Goal: Task Accomplishment & Management: Use online tool/utility

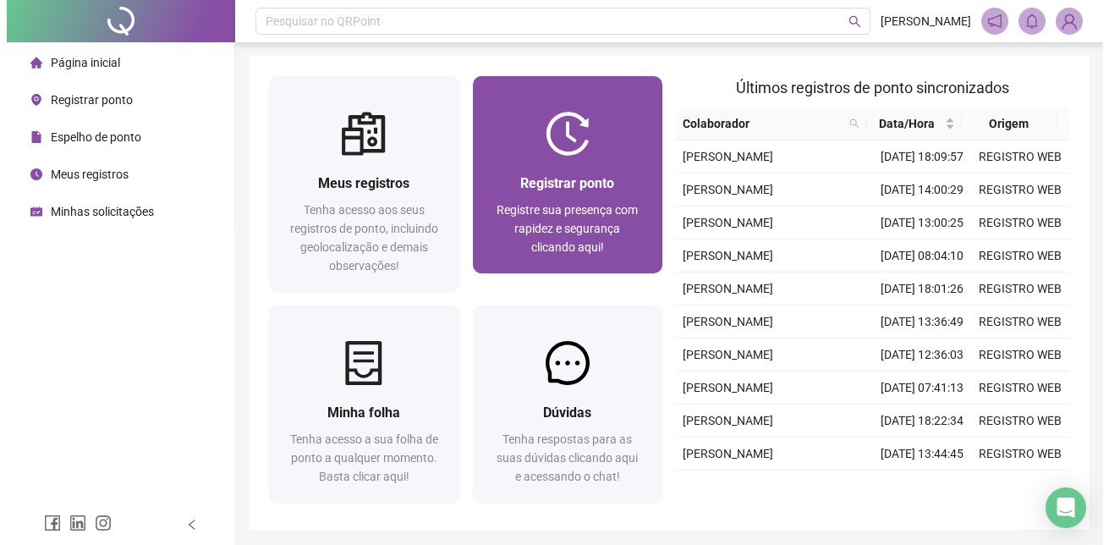
scroll to position [58, 0]
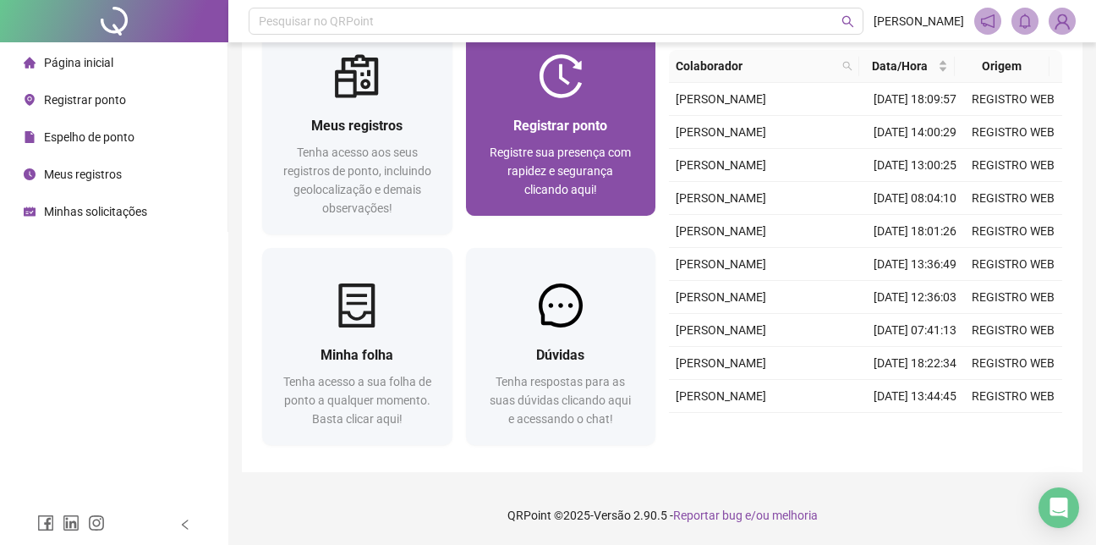
click at [546, 118] on span "Registrar ponto" at bounding box center [561, 126] width 94 height 16
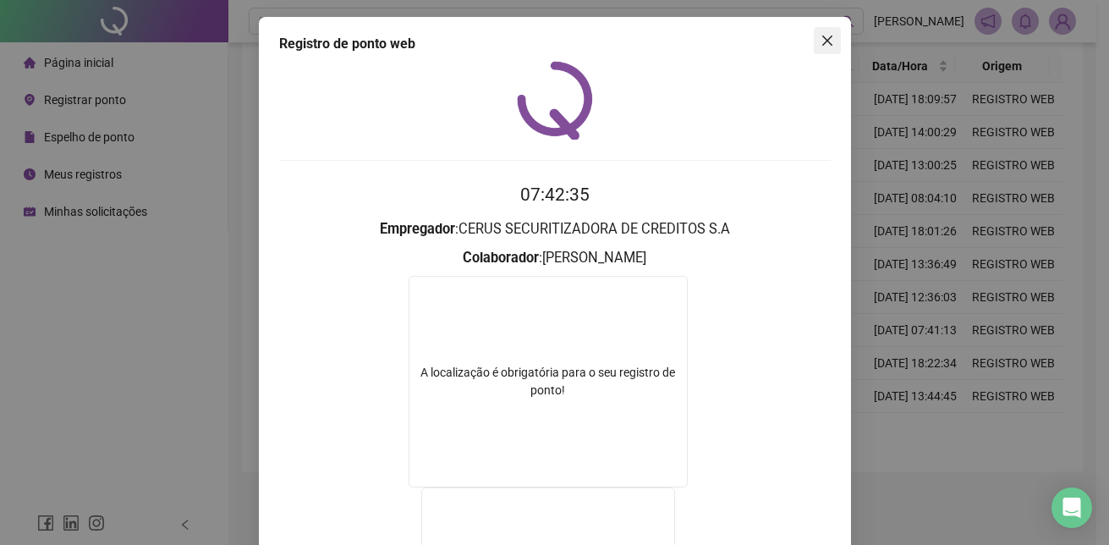
click at [829, 39] on span "Close" at bounding box center [827, 41] width 27 height 14
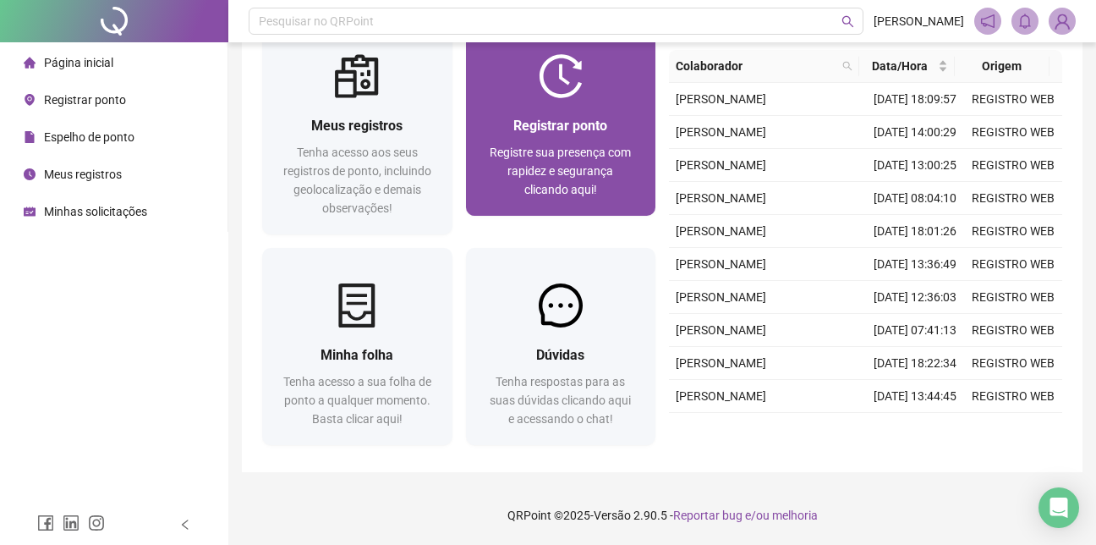
click at [613, 176] on div "Registre sua presença com rapidez e segurança clicando aqui!" at bounding box center [561, 171] width 150 height 56
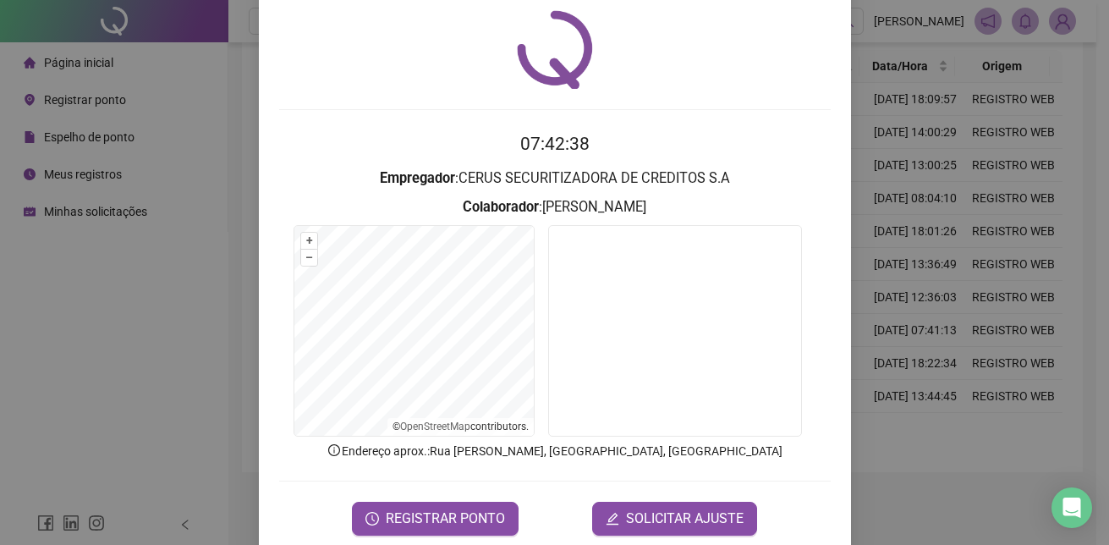
scroll to position [79, 0]
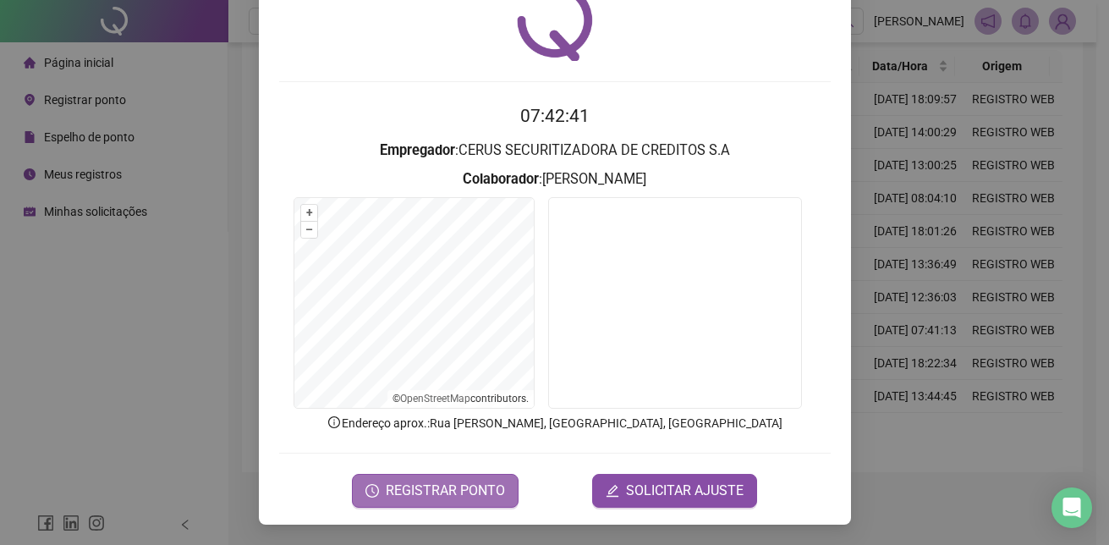
click at [415, 486] on span "REGISTRAR PONTO" at bounding box center [445, 491] width 119 height 20
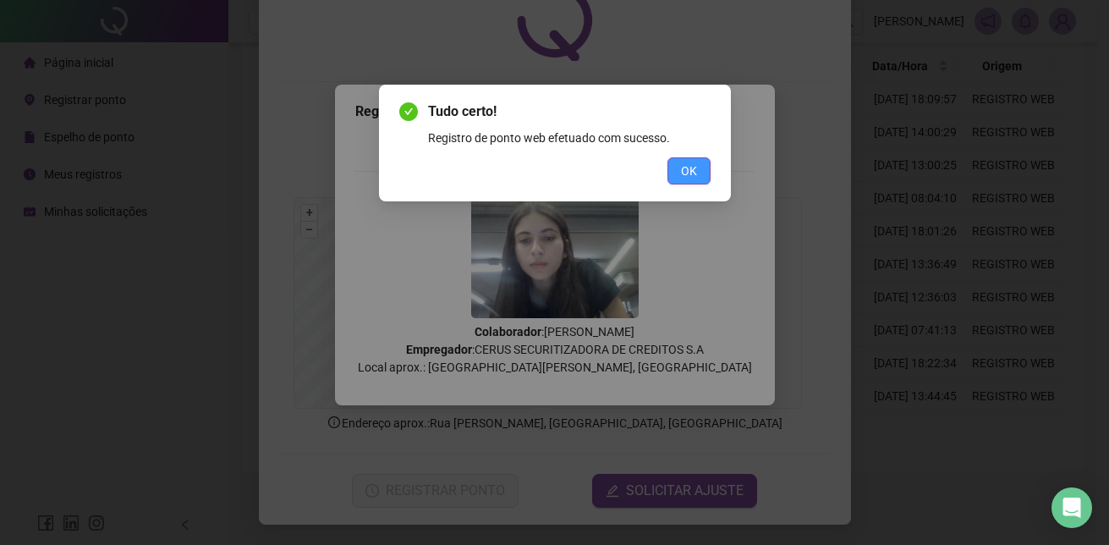
click at [670, 170] on button "OK" at bounding box center [688, 170] width 43 height 27
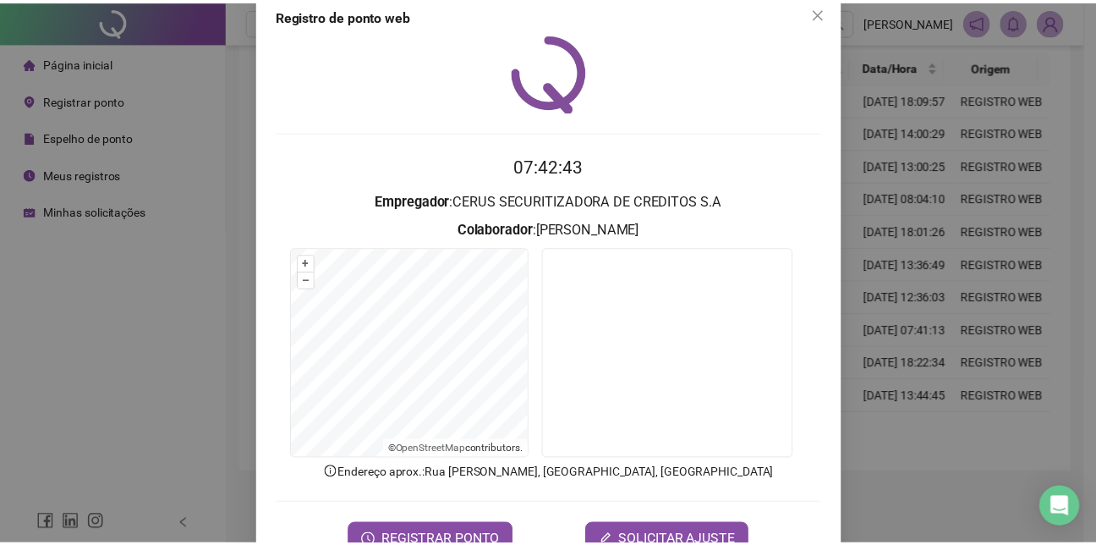
scroll to position [0, 0]
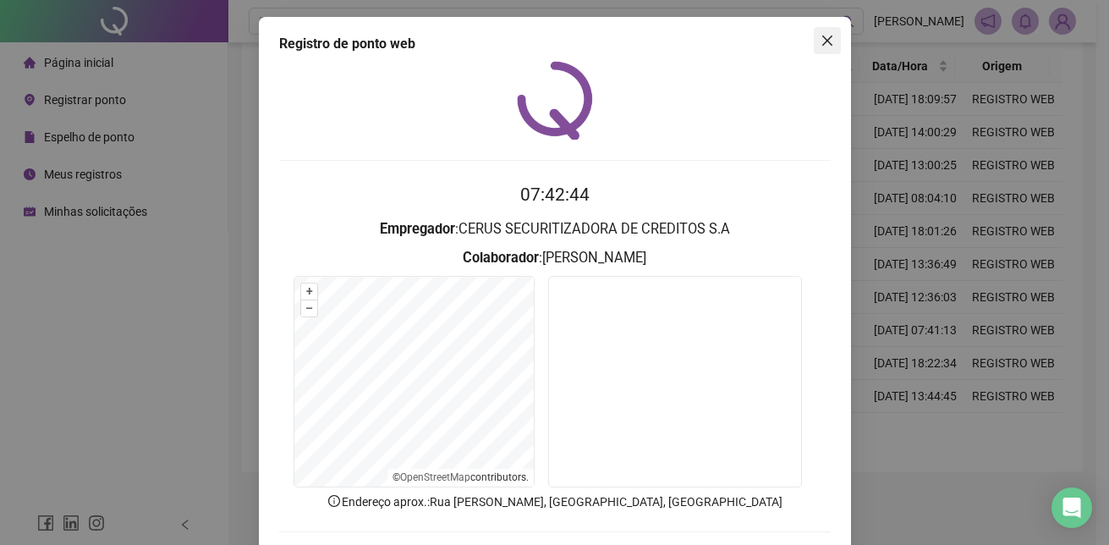
click at [823, 50] on button "Close" at bounding box center [827, 40] width 27 height 27
